Goal: Task Accomplishment & Management: Use online tool/utility

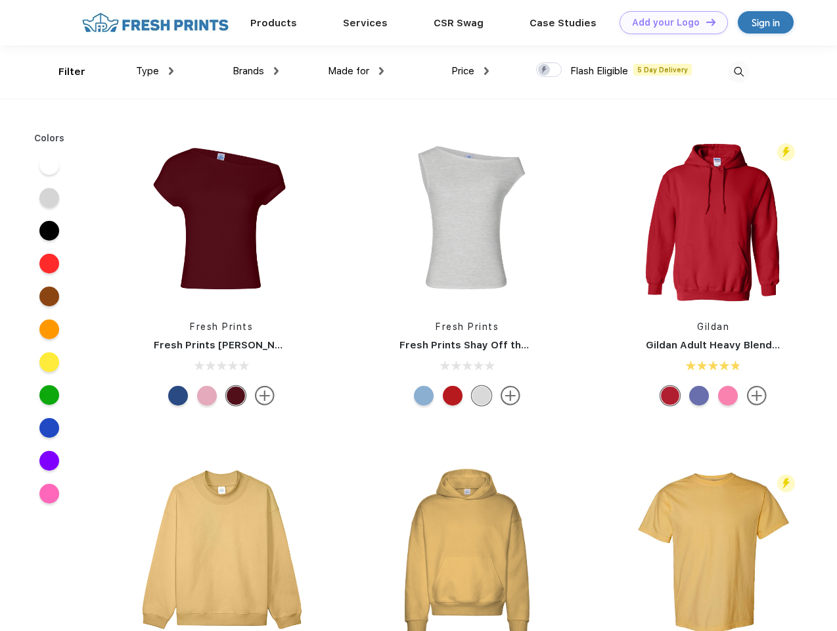
click at [669, 22] on link "Add your Logo Design Tool" at bounding box center [674, 22] width 108 height 23
click at [0, 0] on div "Design Tool" at bounding box center [0, 0] width 0 height 0
click at [705, 22] on link "Add your Logo Design Tool" at bounding box center [674, 22] width 108 height 23
click at [63, 72] on div "Filter" at bounding box center [71, 71] width 27 height 15
click at [155, 71] on span "Type" at bounding box center [147, 71] width 23 height 12
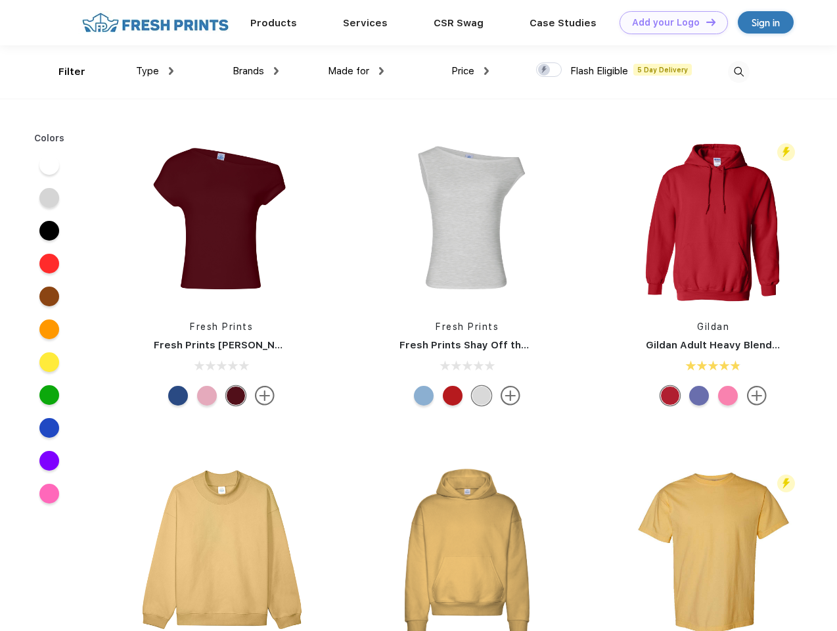
click at [256, 71] on span "Brands" at bounding box center [249, 71] width 32 height 12
click at [356, 71] on span "Made for" at bounding box center [348, 71] width 41 height 12
click at [470, 71] on span "Price" at bounding box center [462, 71] width 23 height 12
click at [549, 70] on div at bounding box center [549, 69] width 26 height 14
click at [545, 70] on input "checkbox" at bounding box center [540, 66] width 9 height 9
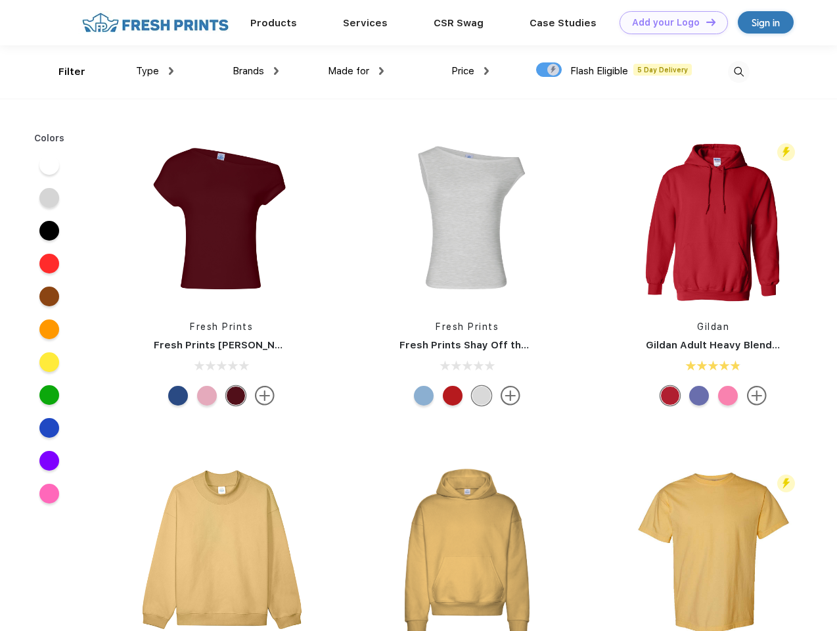
click at [739, 72] on img at bounding box center [739, 72] width 22 height 22
